Goal: Transaction & Acquisition: Purchase product/service

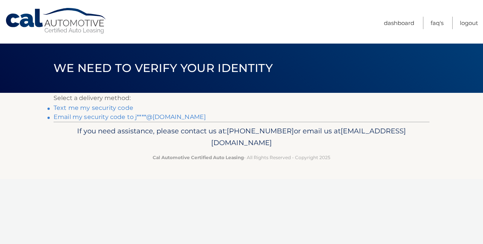
click at [125, 114] on link "Email my security code to j****@[DOMAIN_NAME]" at bounding box center [130, 116] width 152 height 7
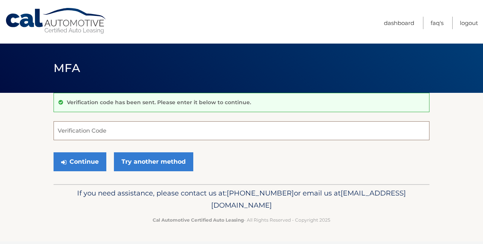
click at [143, 133] on input "Verification Code" at bounding box center [242, 130] width 376 height 19
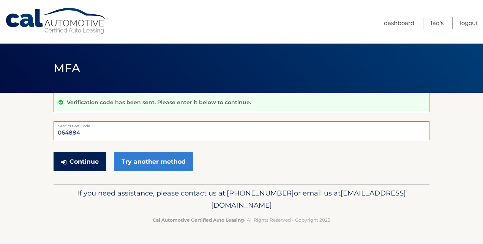
type input "064884"
click at [83, 160] on button "Continue" at bounding box center [80, 162] width 53 height 19
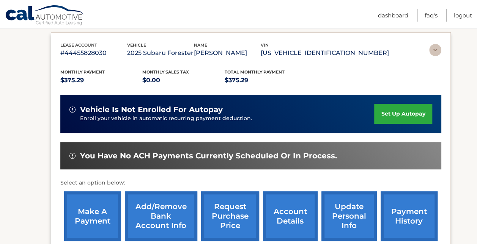
scroll to position [172, 0]
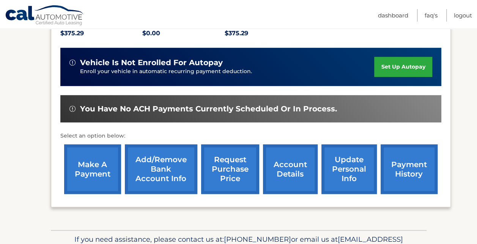
drag, startPoint x: 0, startPoint y: 0, endPoint x: 83, endPoint y: 160, distance: 180.3
click at [83, 160] on link "make a payment" at bounding box center [92, 170] width 57 height 50
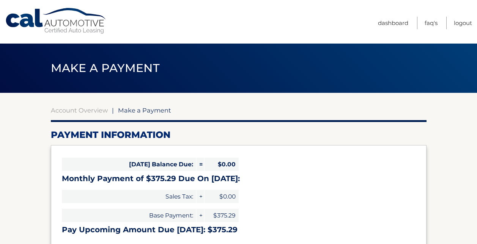
select select "NTgwZmQ1OWItNjNmYS00Yjg4LWE0YjMtYjY2ODI0MzJmZjcx"
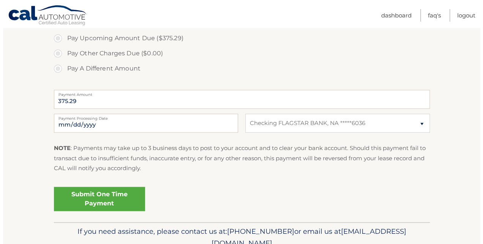
scroll to position [258, 0]
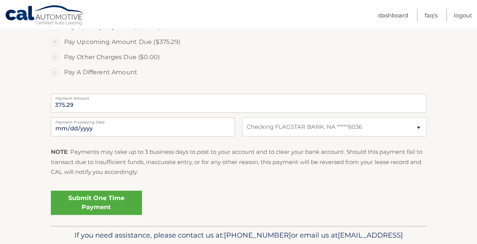
click at [79, 208] on link "Submit One Time Payment" at bounding box center [96, 203] width 91 height 24
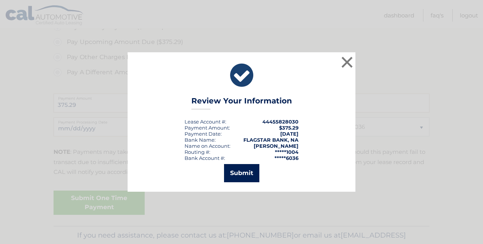
click at [244, 171] on button "Submit" at bounding box center [241, 173] width 35 height 18
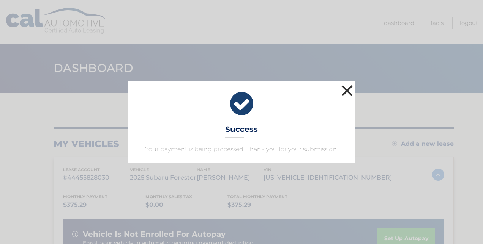
click at [349, 93] on button "×" at bounding box center [346, 90] width 15 height 15
